Goal: Task Accomplishment & Management: Use online tool/utility

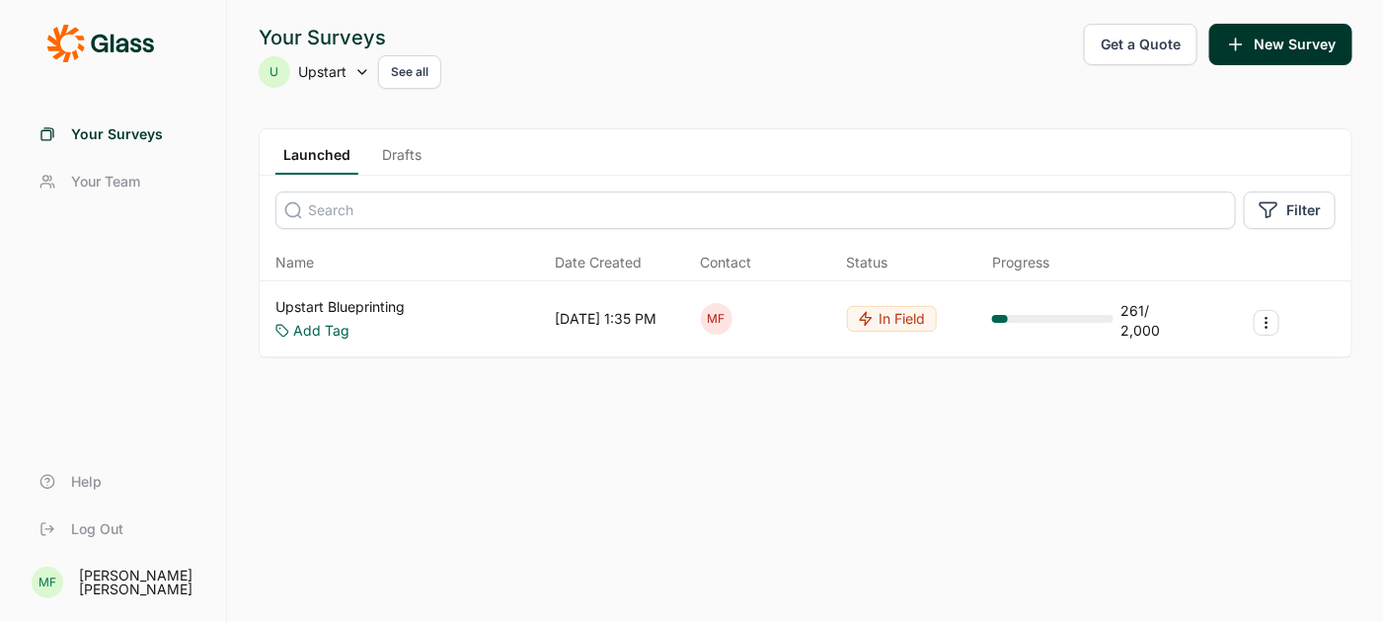
click at [352, 67] on div "U Upstart See all" at bounding box center [350, 72] width 183 height 34
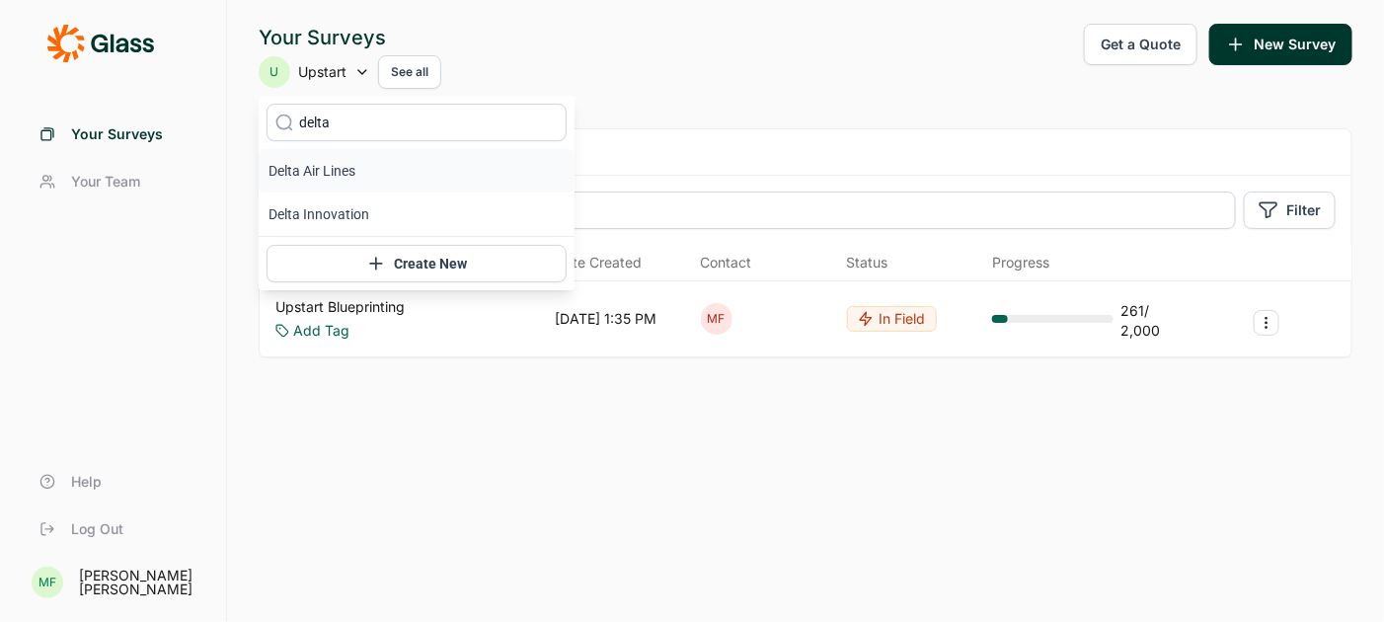
type input "delta"
click at [330, 174] on li "Delta Air Lines" at bounding box center [417, 170] width 316 height 43
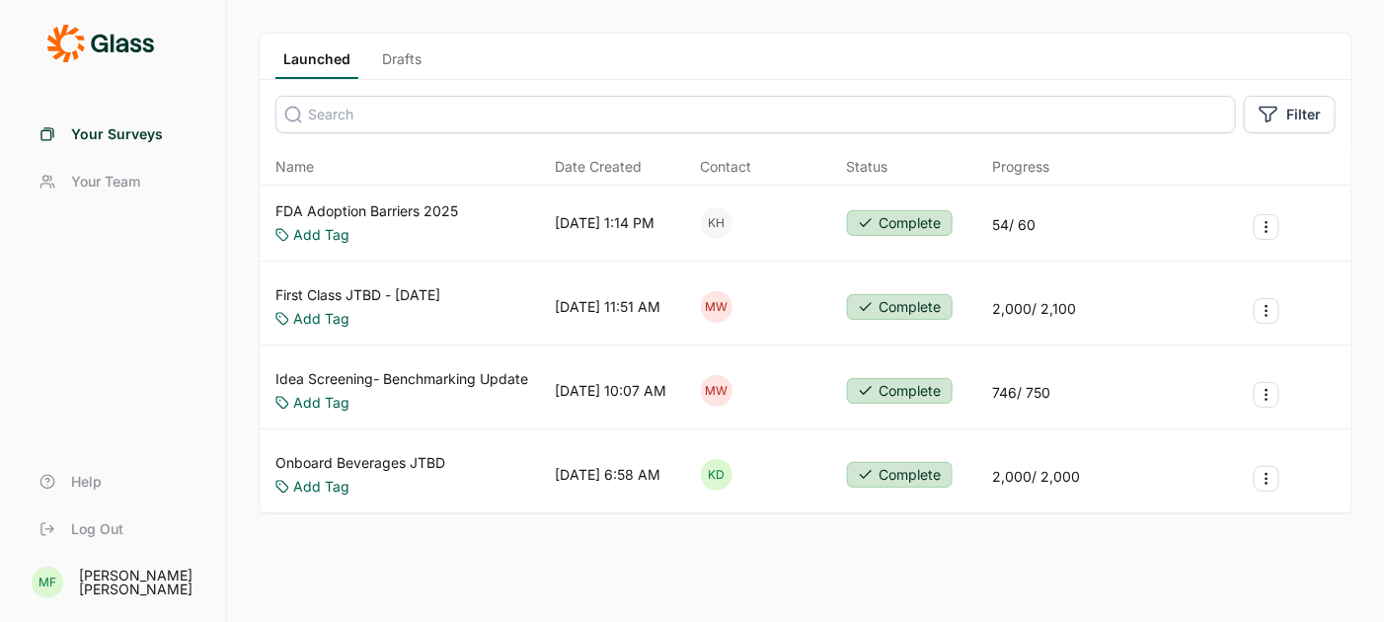
scroll to position [117, 0]
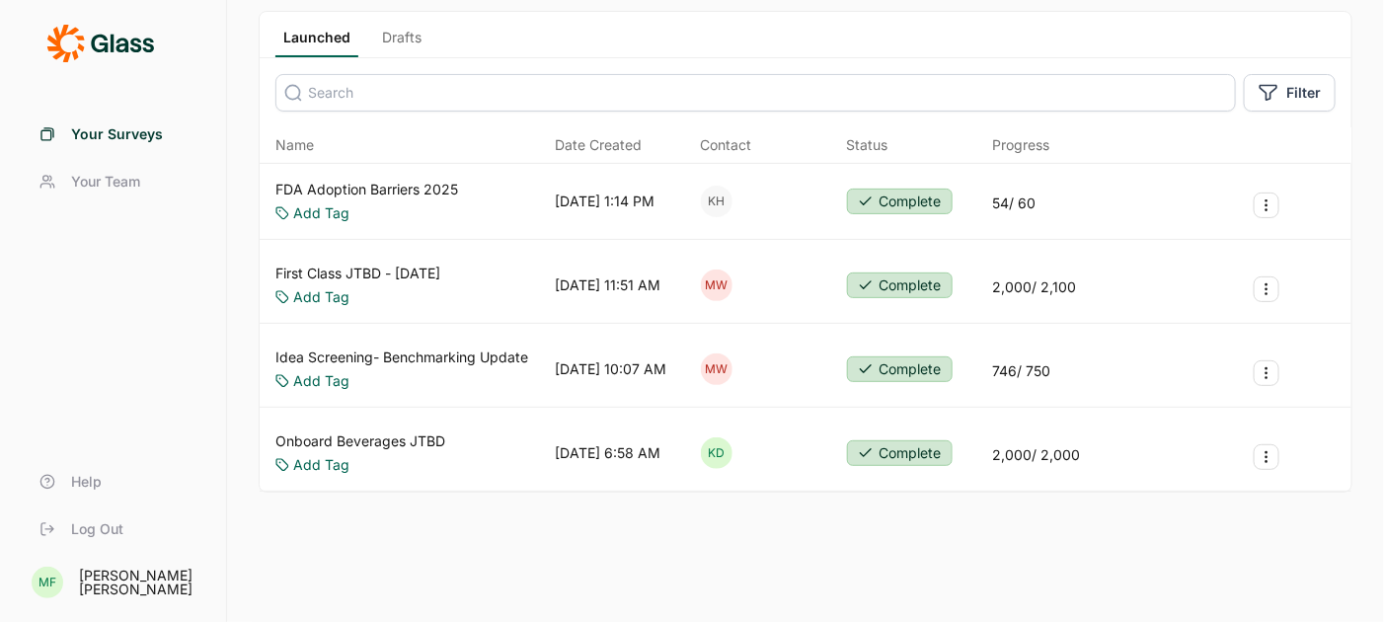
click at [399, 30] on link "Drafts" at bounding box center [401, 43] width 55 height 30
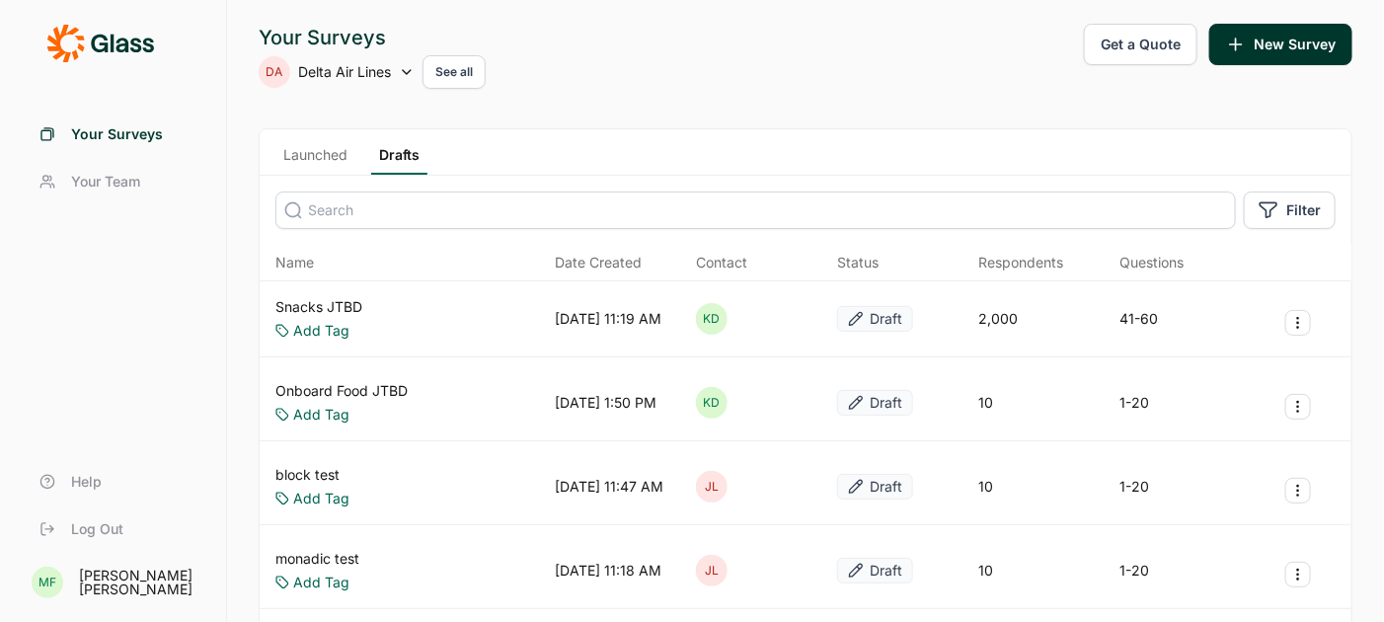
click at [328, 304] on link "Snacks JTBD" at bounding box center [318, 307] width 87 height 20
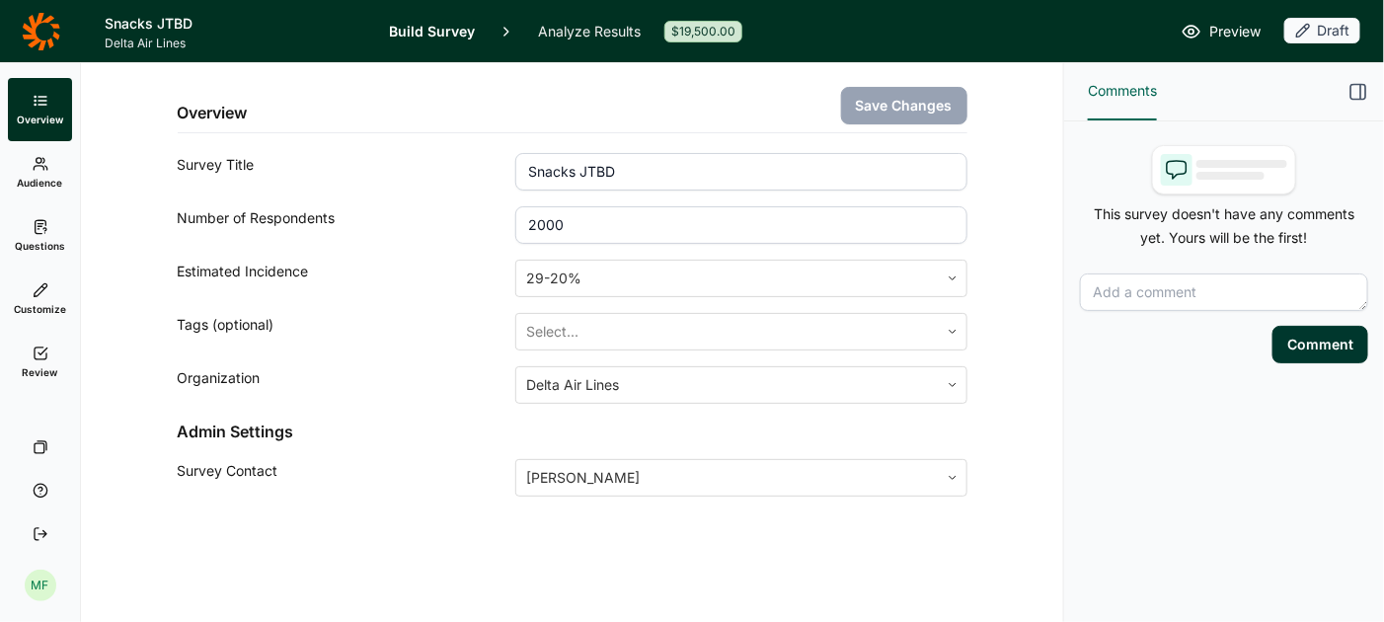
click at [582, 26] on link "Analyze Results" at bounding box center [589, 31] width 103 height 62
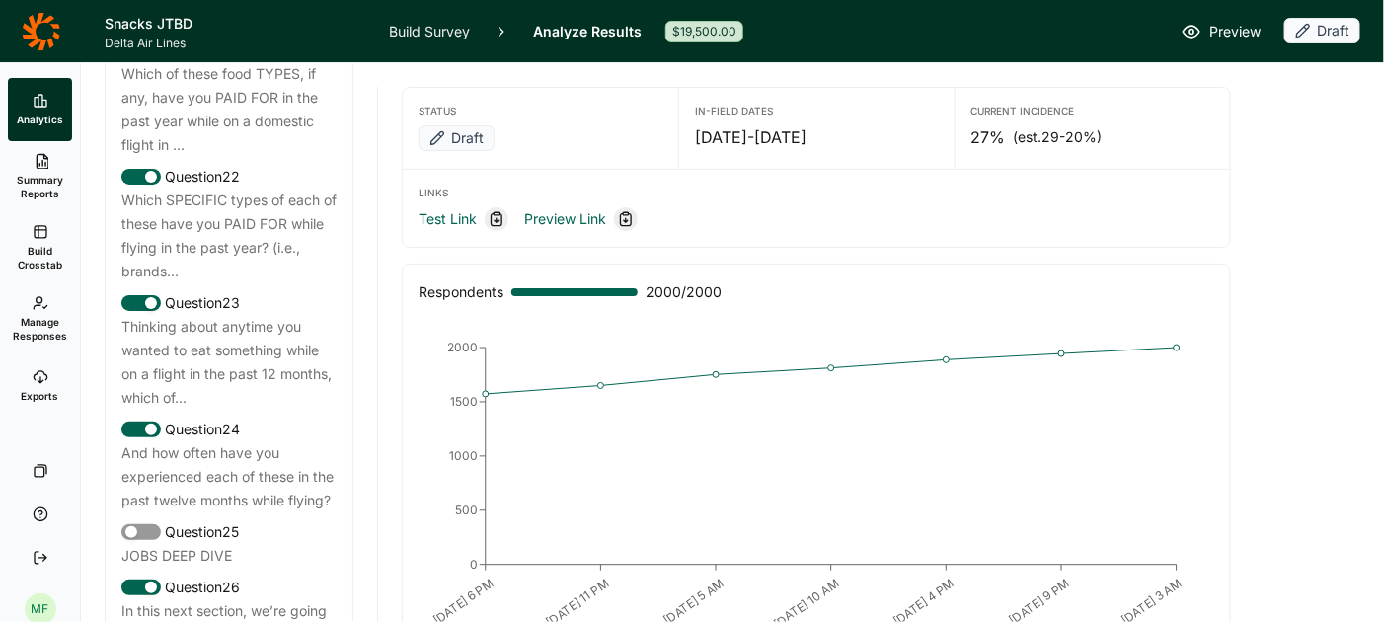
scroll to position [3265, 0]
click at [258, 322] on div "Thinking about anytime you wanted to eat something while on a flight in the pas…" at bounding box center [228, 360] width 215 height 95
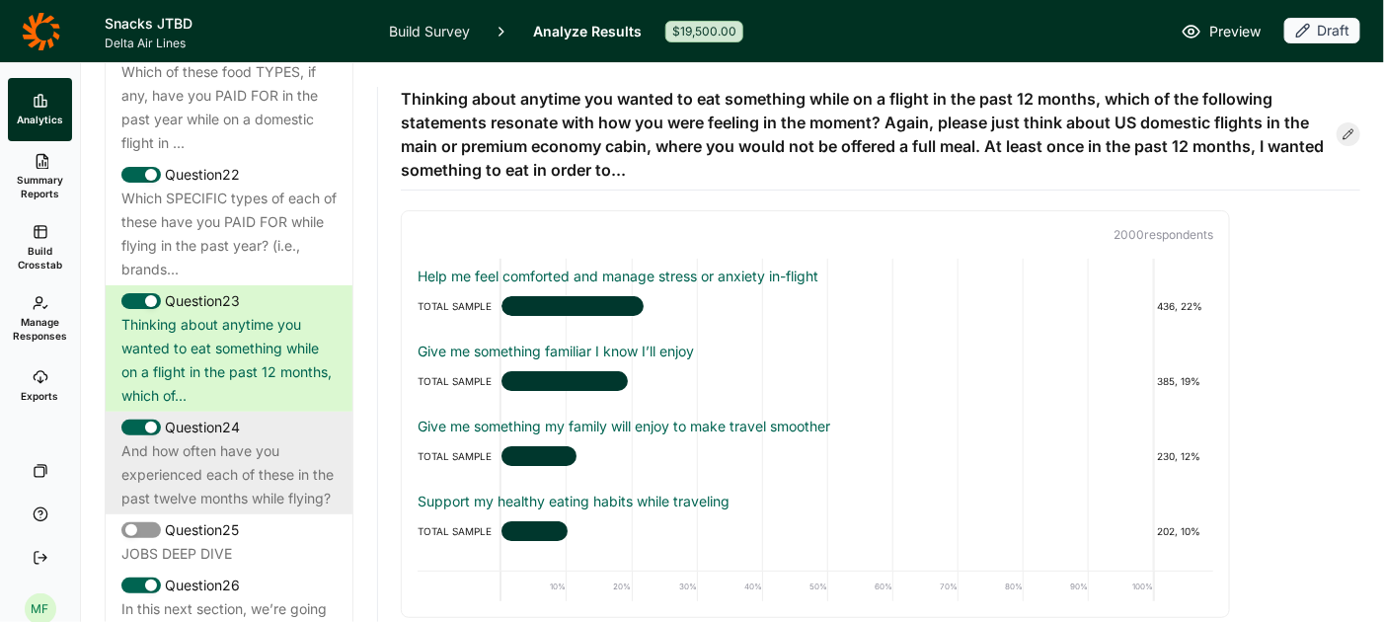
click at [237, 439] on div "And how often have you experienced each of these in the past twelve months whil…" at bounding box center [228, 474] width 215 height 71
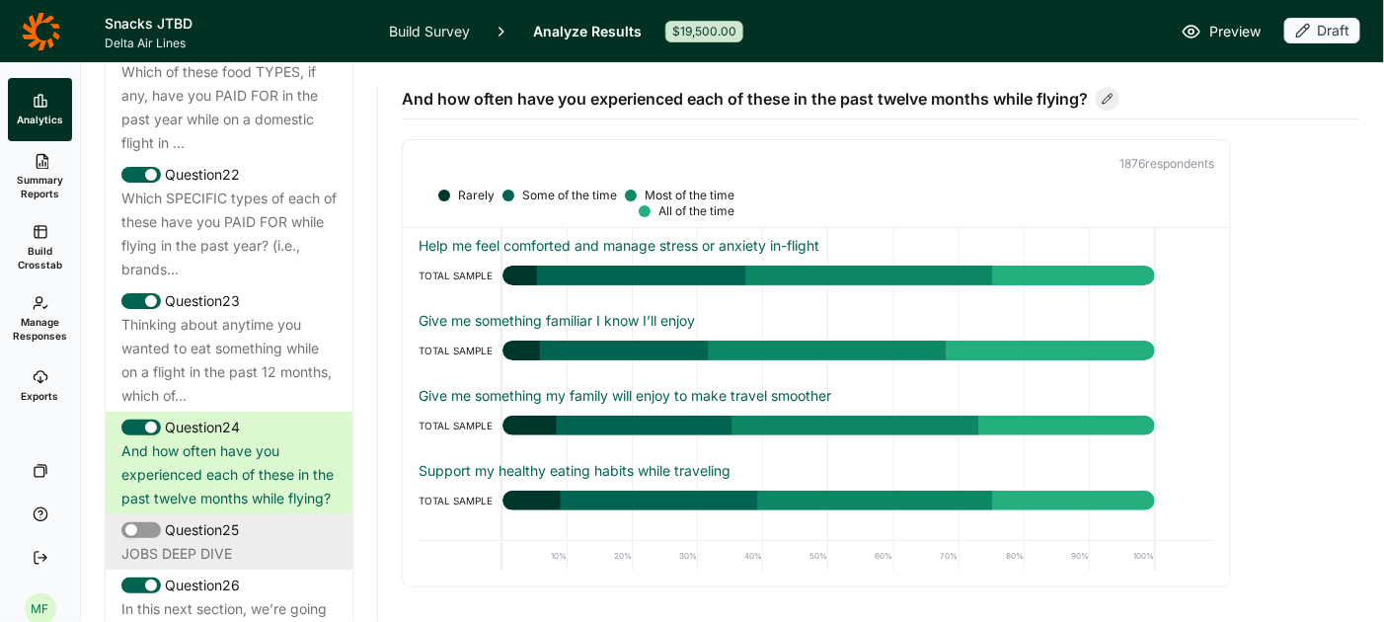
click at [208, 518] on div "Question 25" at bounding box center [228, 530] width 215 height 24
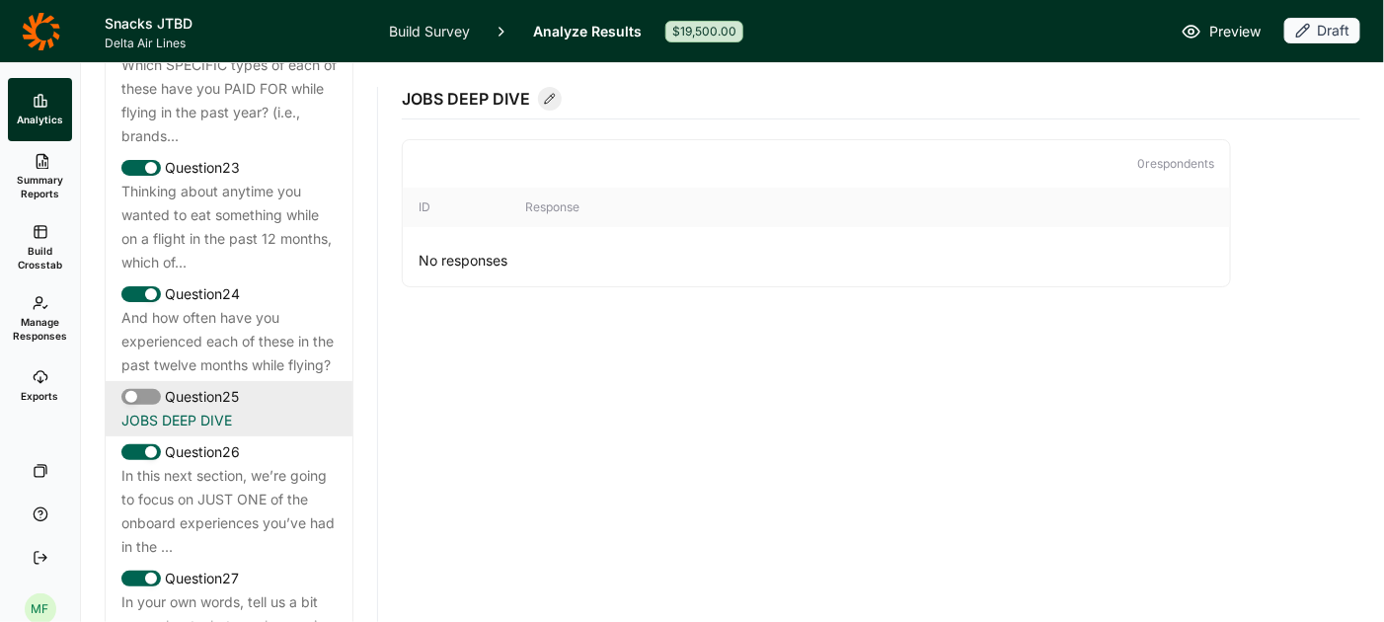
scroll to position [3401, 0]
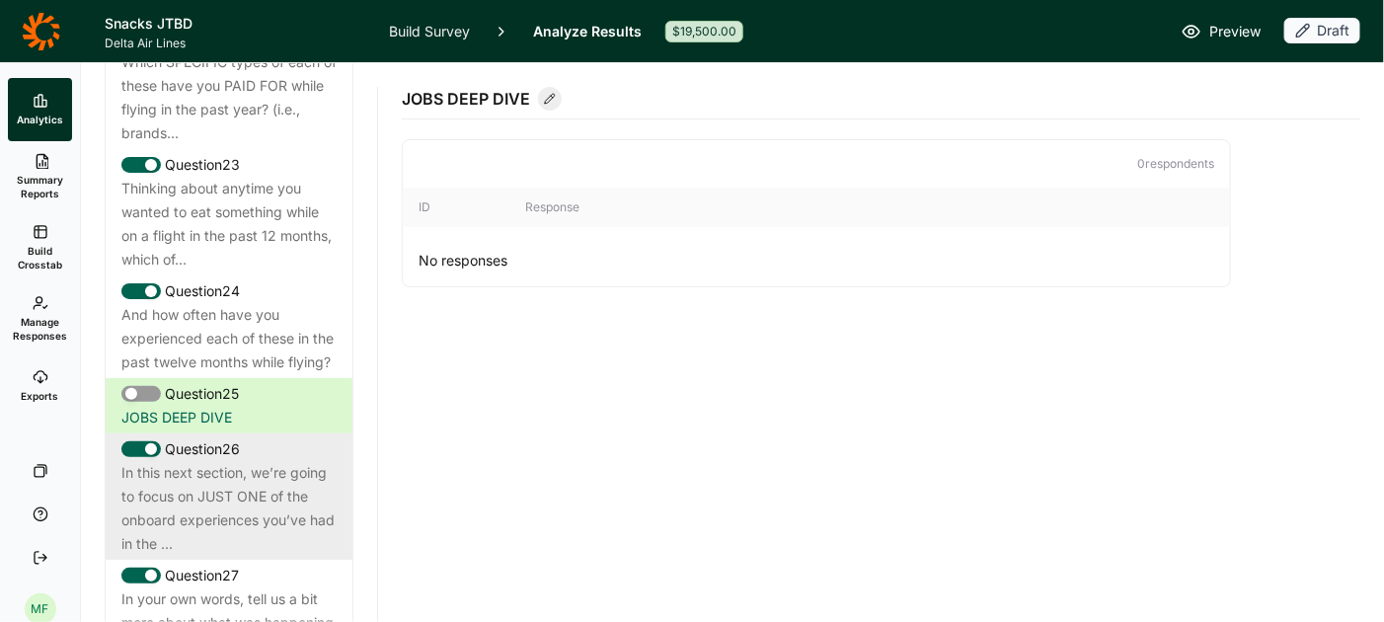
click at [206, 484] on div "In this next section, we’re going to focus on JUST ONE of the onboard experienc…" at bounding box center [228, 508] width 215 height 95
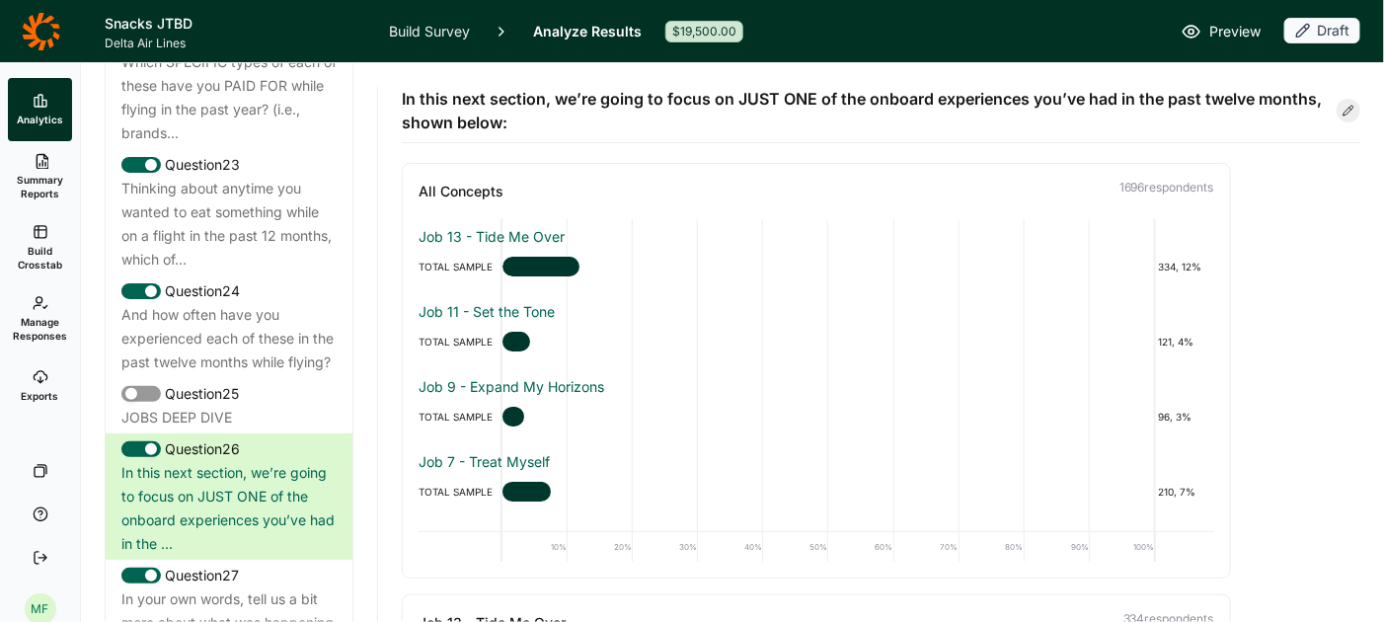
click at [48, 190] on span "Summary Reports" at bounding box center [40, 187] width 48 height 28
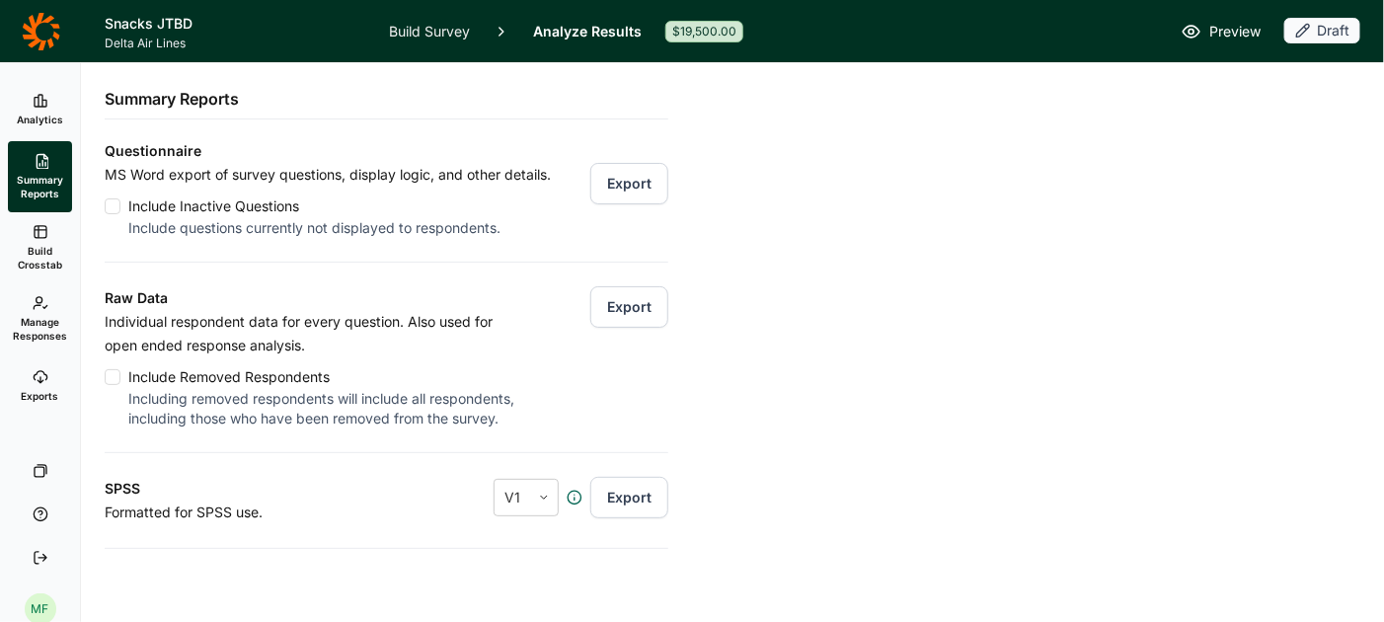
click at [626, 305] on button "Export" at bounding box center [629, 306] width 78 height 41
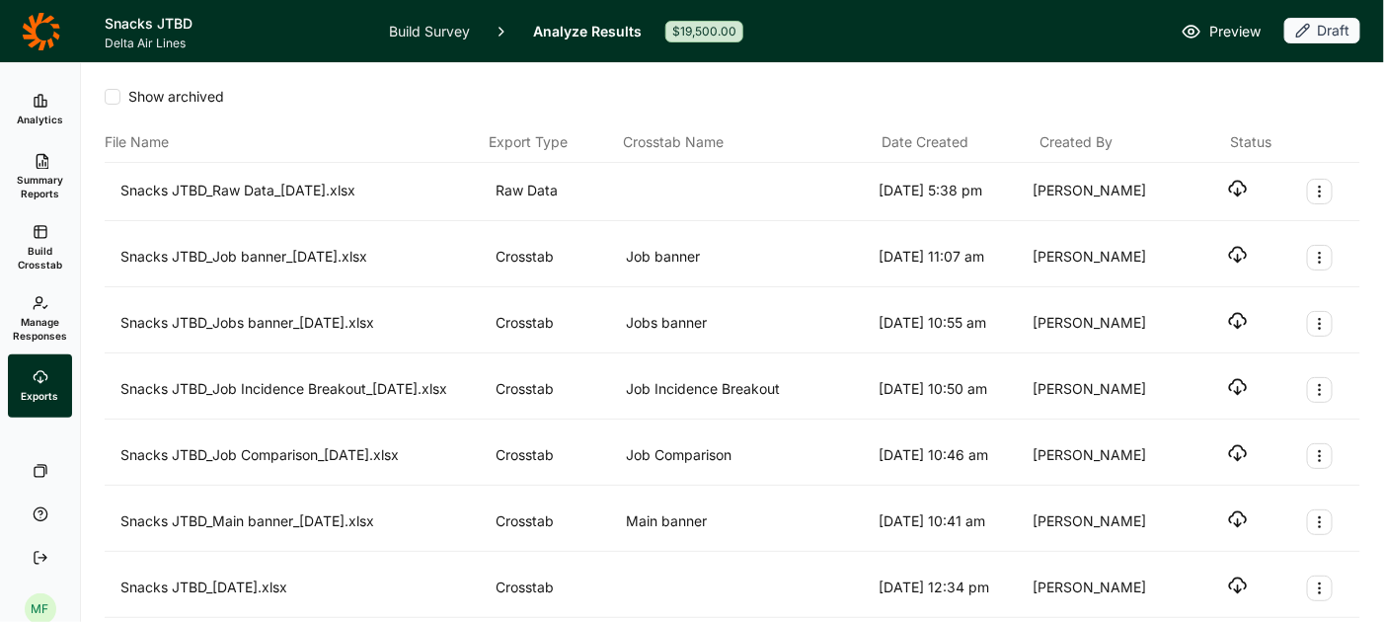
click at [1246, 194] on icon "button" at bounding box center [1238, 189] width 20 height 20
